Goal: Book appointment/travel/reservation

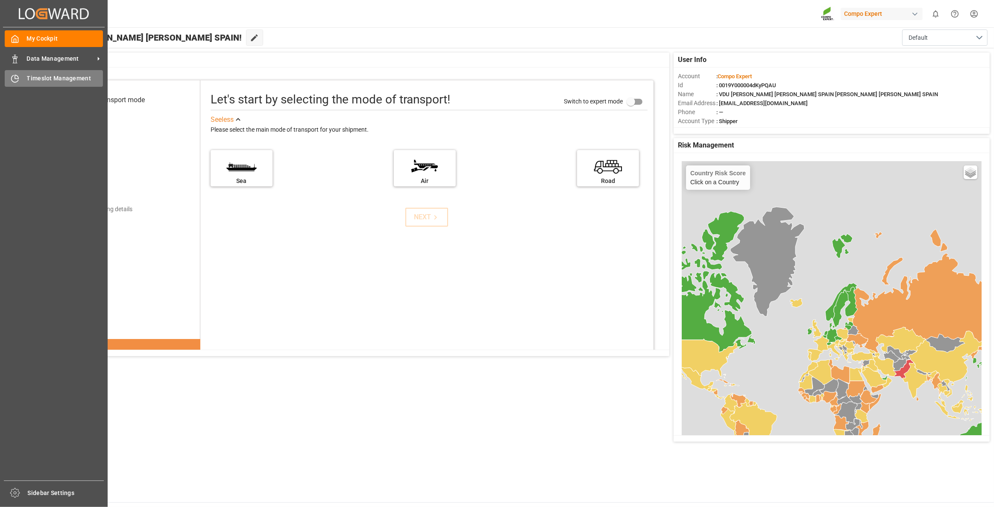
click at [44, 76] on span "Timeslot Management" at bounding box center [65, 78] width 76 height 9
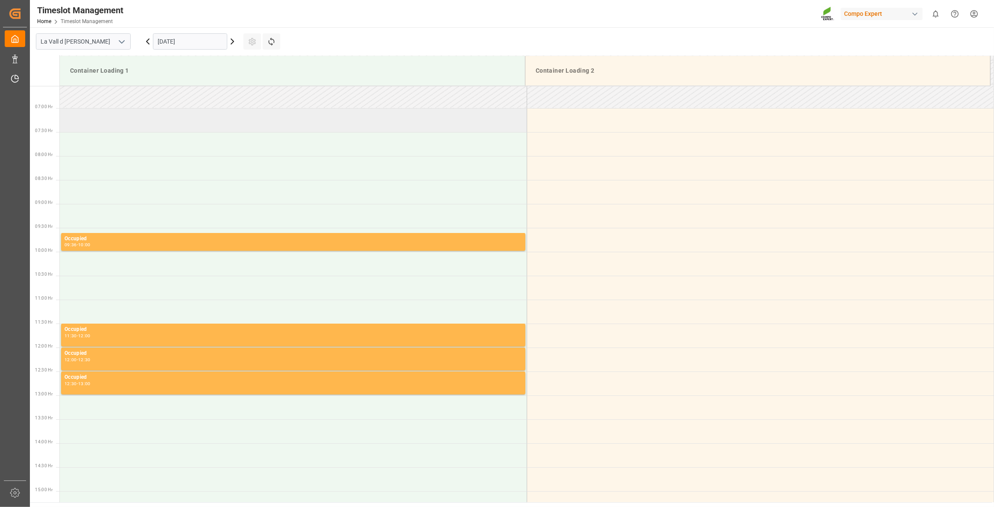
scroll to position [532, 0]
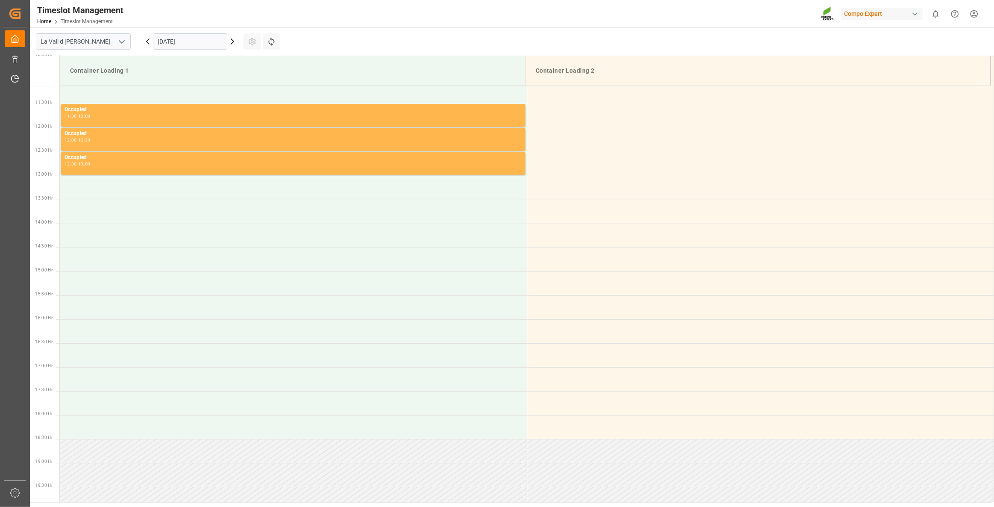
click at [190, 39] on input "[DATE]" at bounding box center [190, 41] width 74 height 16
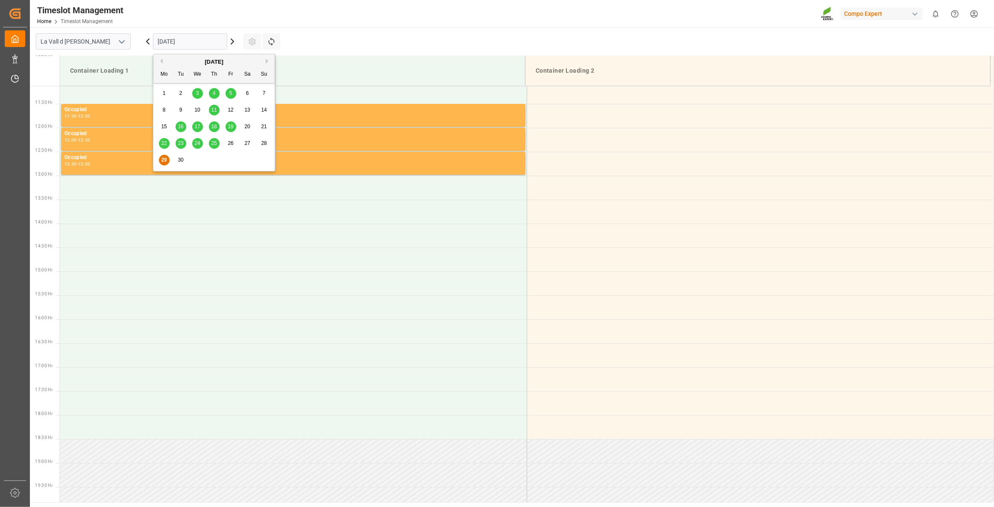
click at [179, 165] on div "30" at bounding box center [181, 160] width 11 height 10
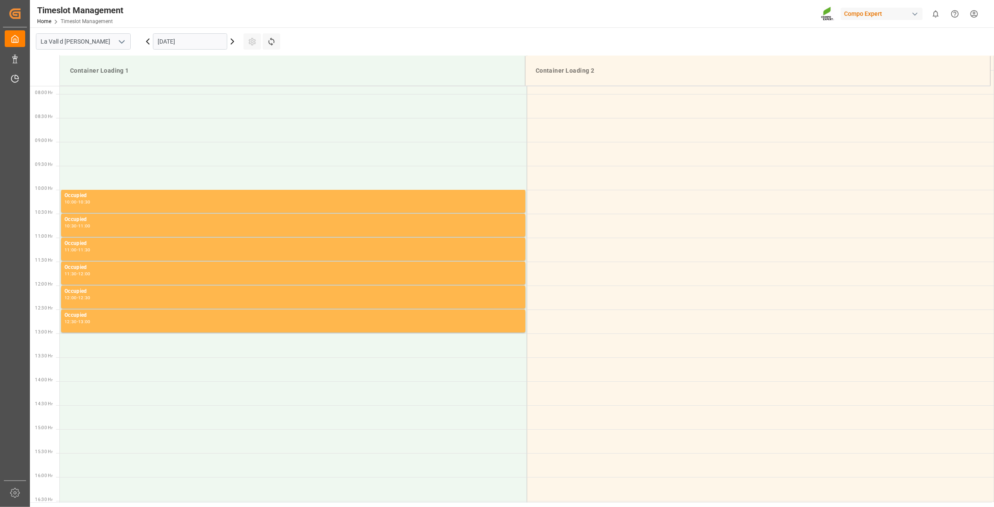
scroll to position [377, 0]
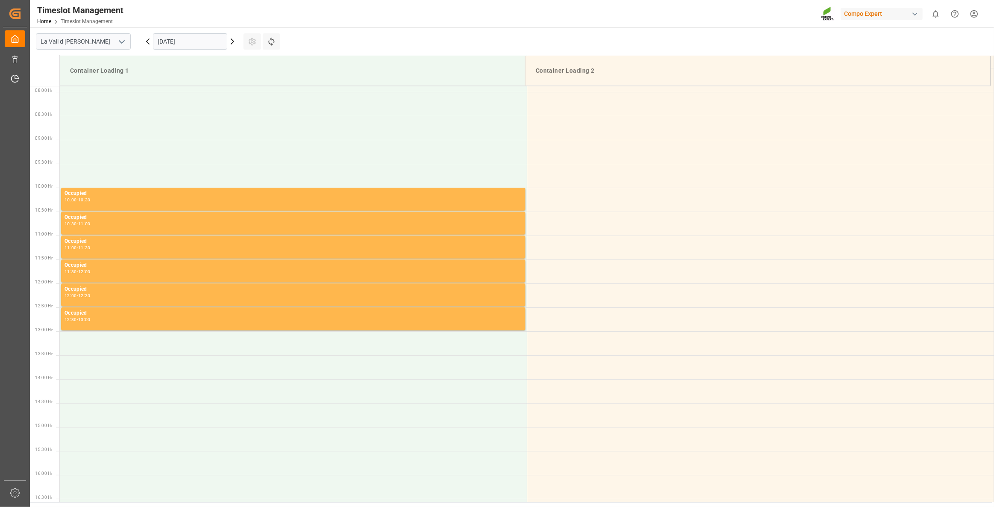
click at [208, 39] on input "[DATE]" at bounding box center [190, 41] width 74 height 16
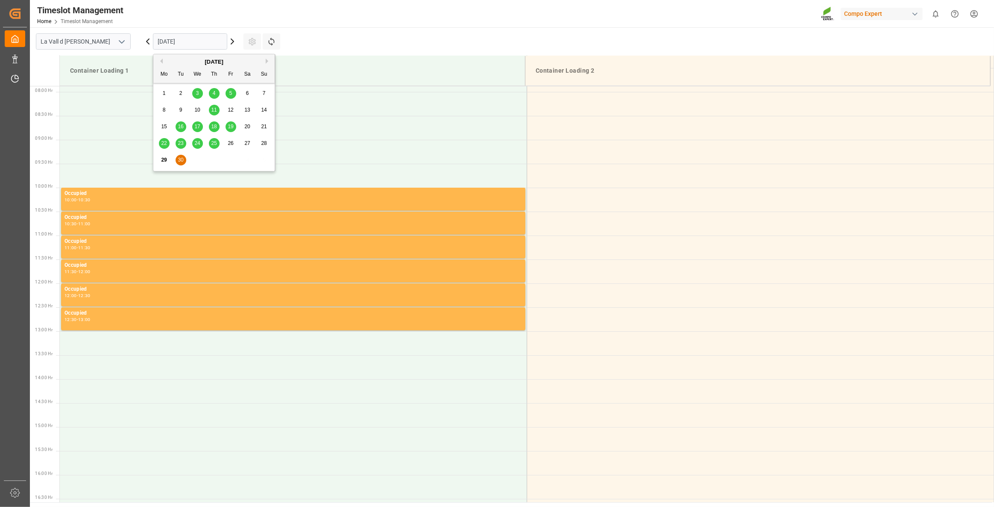
click at [270, 61] on button "Next Month" at bounding box center [268, 61] width 5 height 5
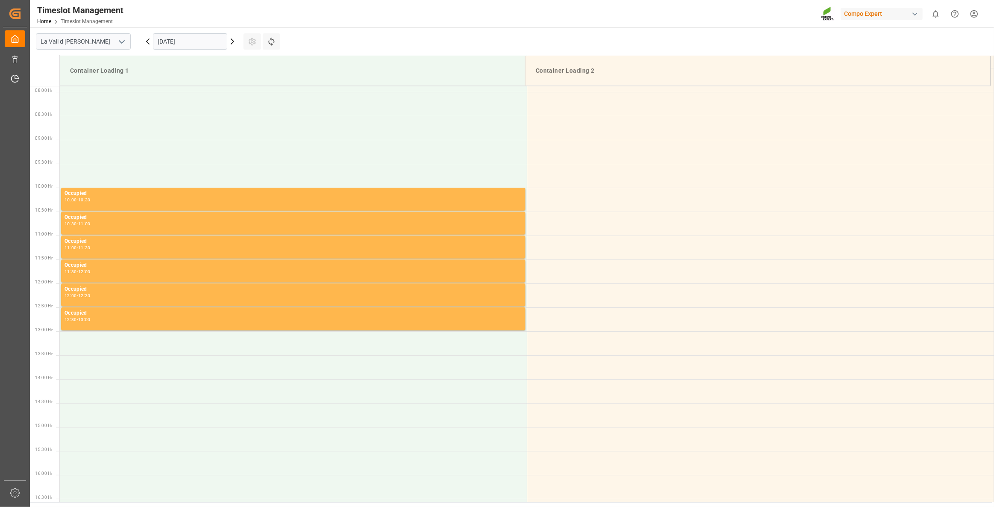
drag, startPoint x: 409, startPoint y: 28, endPoint x: 398, endPoint y: 22, distance: 12.6
click at [405, 25] on div "Timeslot Management Home Timeslot Management Compo Expert 0 Notifications Only …" at bounding box center [511, 253] width 962 height 507
